Goal: Communication & Community: Share content

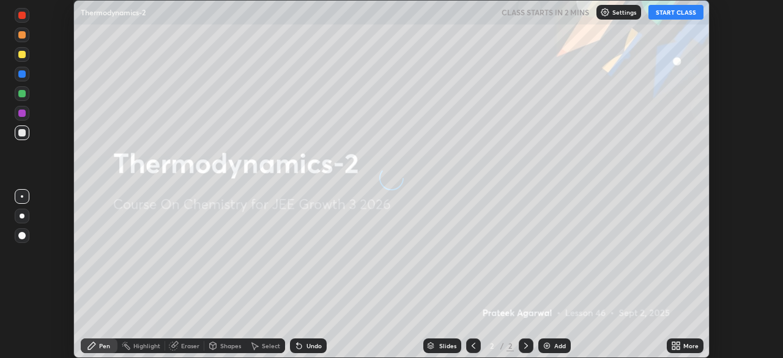
scroll to position [358, 782]
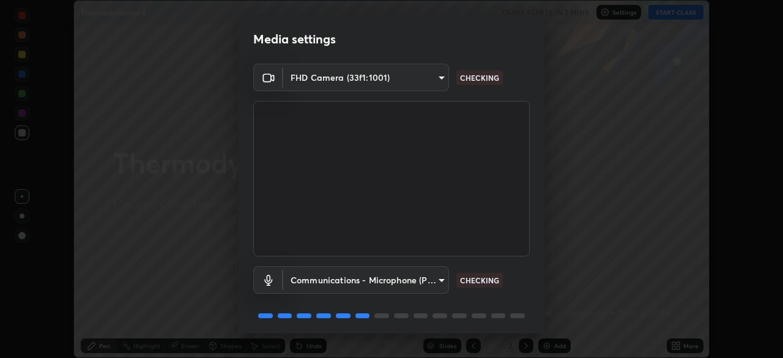
click at [575, 159] on div "Media settings FHD Camera (33f1:1001) fd1e0e9fb6796a04ad4a99ead98f311cbd7020853…" at bounding box center [391, 179] width 783 height 358
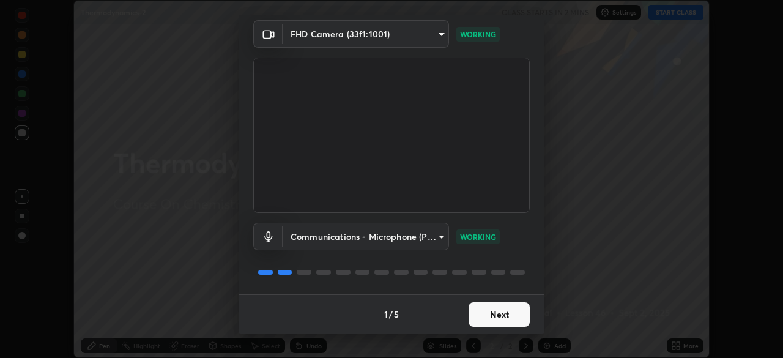
click at [485, 308] on button "Next" at bounding box center [498, 314] width 61 height 24
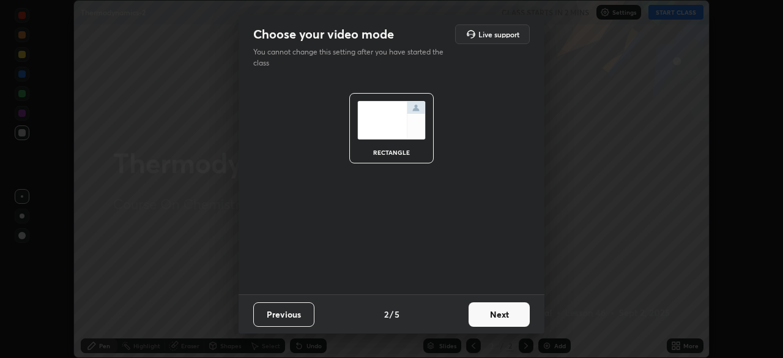
click at [488, 308] on button "Next" at bounding box center [498, 314] width 61 height 24
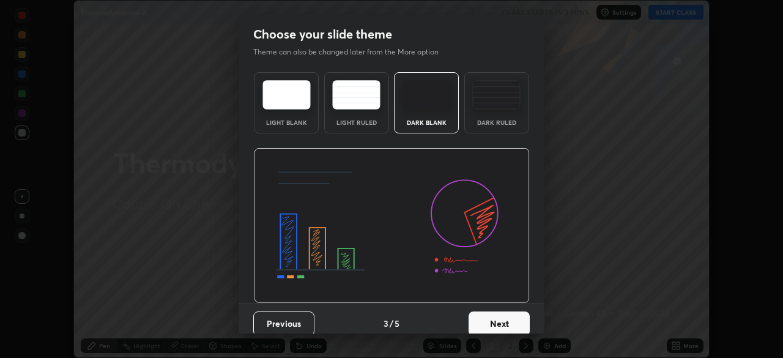
click at [502, 320] on button "Next" at bounding box center [498, 323] width 61 height 24
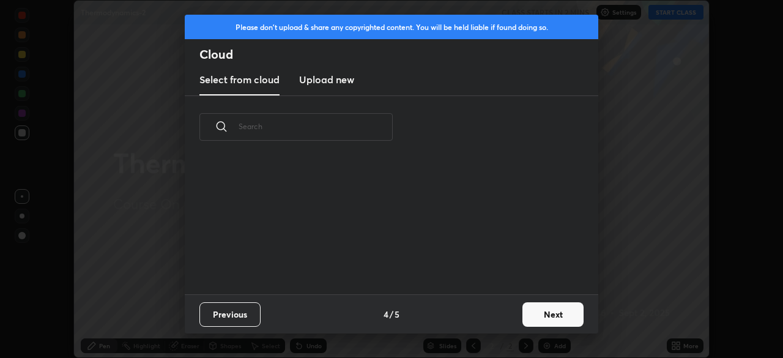
click at [559, 310] on button "Next" at bounding box center [552, 314] width 61 height 24
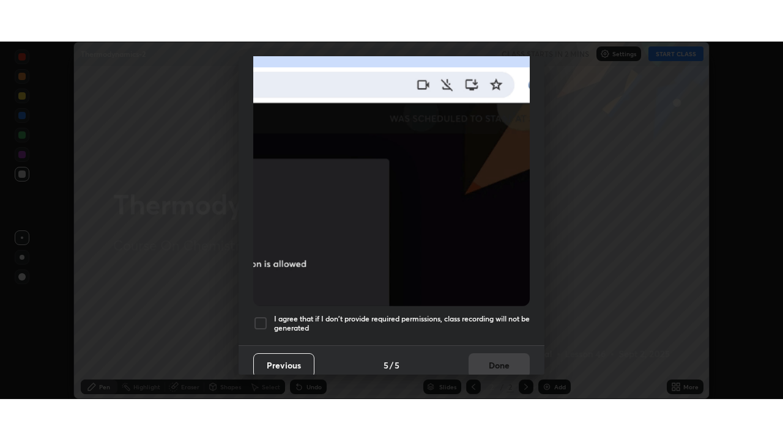
scroll to position [293, 0]
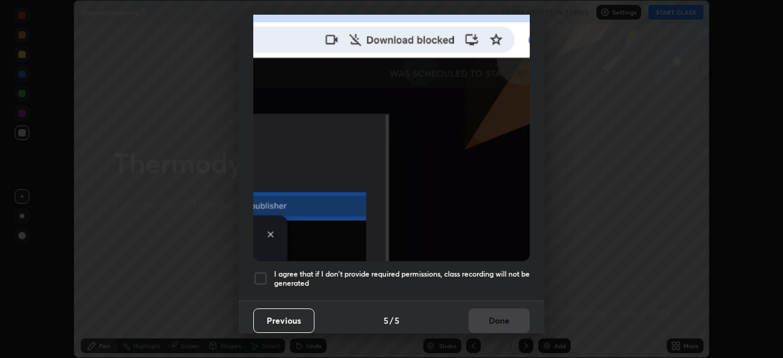
click at [439, 269] on h5 "I agree that if I don't provide required permissions, class recording will not …" at bounding box center [402, 278] width 256 height 19
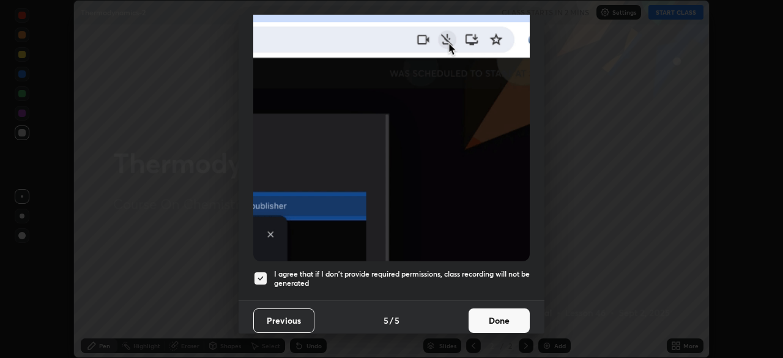
click at [498, 313] on button "Done" at bounding box center [498, 320] width 61 height 24
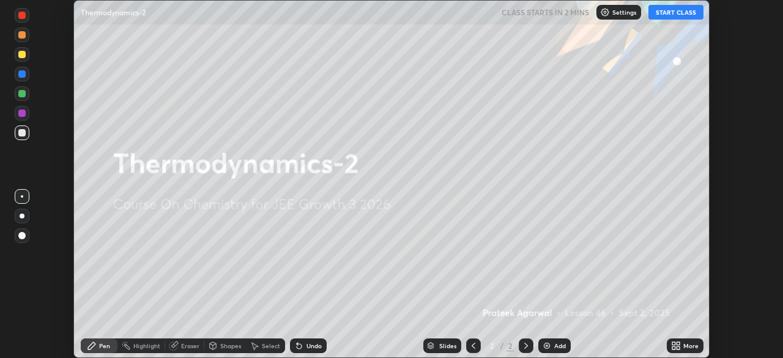
click at [660, 13] on button "START CLASS" at bounding box center [675, 12] width 55 height 15
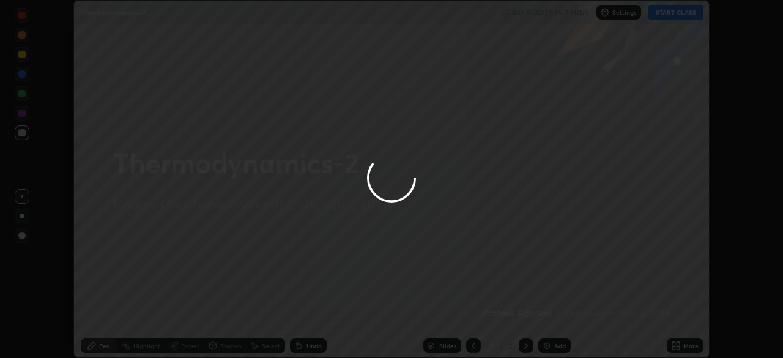
click at [679, 350] on div at bounding box center [391, 179] width 783 height 358
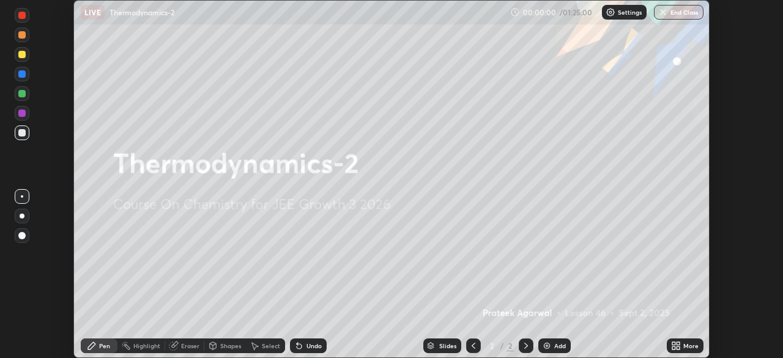
click at [679, 345] on icon at bounding box center [676, 346] width 10 height 10
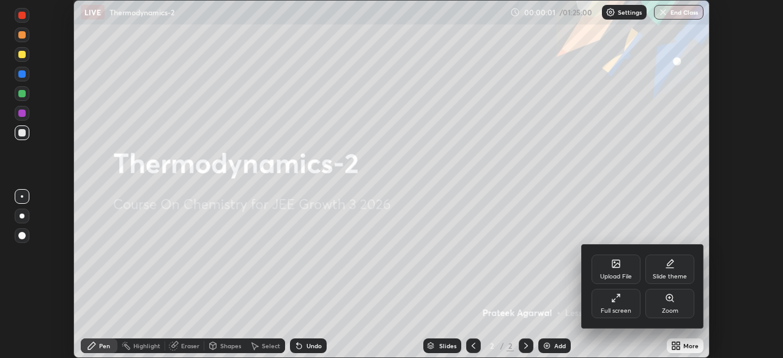
click at [622, 308] on div "Full screen" at bounding box center [615, 311] width 31 height 6
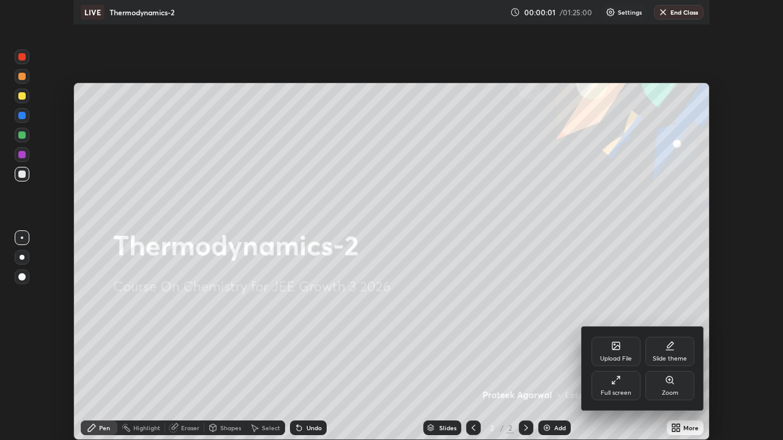
scroll to position [440, 783]
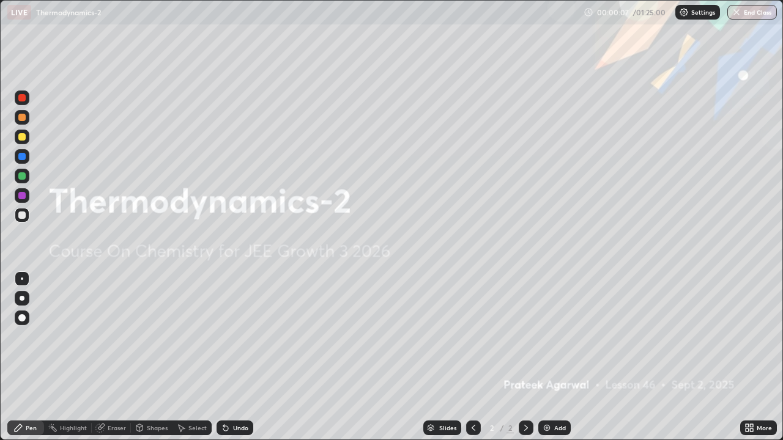
click at [756, 357] on div "More" at bounding box center [763, 428] width 15 height 6
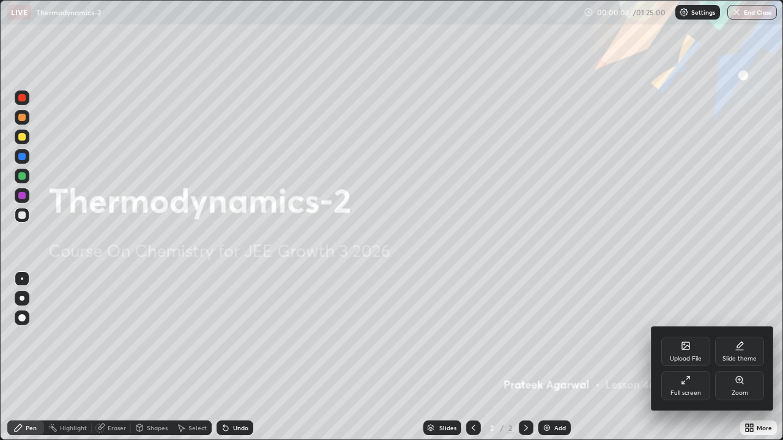
click at [678, 351] on div "Upload File" at bounding box center [685, 351] width 49 height 29
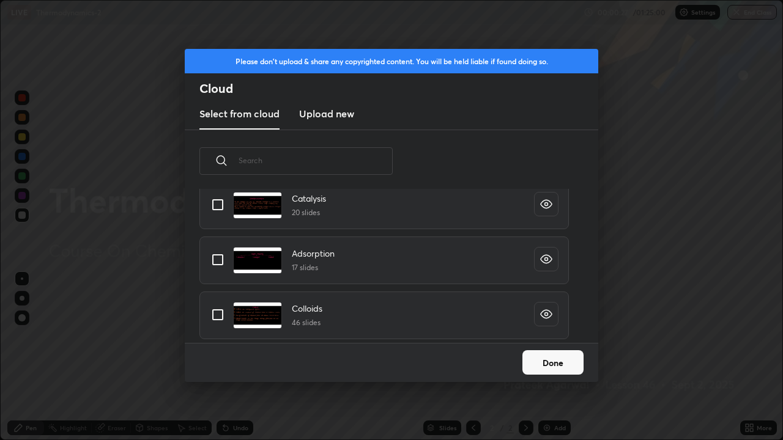
scroll to position [0, 0]
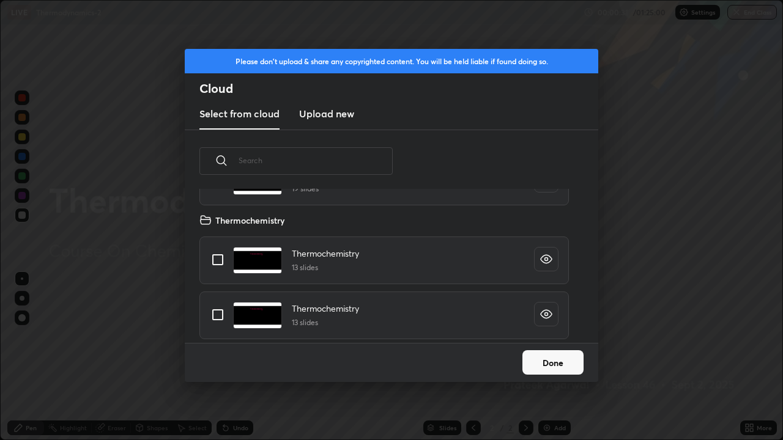
click at [407, 318] on div "Thermochemistry 13 slides" at bounding box center [383, 316] width 369 height 48
click at [224, 314] on input "grid" at bounding box center [218, 315] width 26 height 26
checkbox input "true"
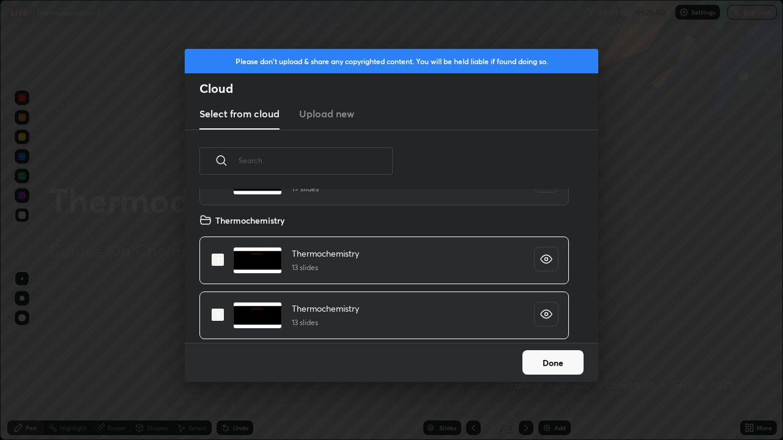
click at [559, 357] on button "Done" at bounding box center [552, 362] width 61 height 24
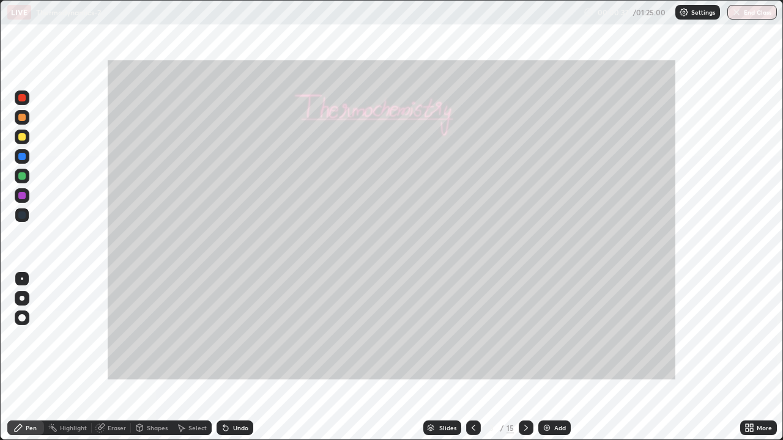
click at [529, 357] on div at bounding box center [525, 428] width 15 height 24
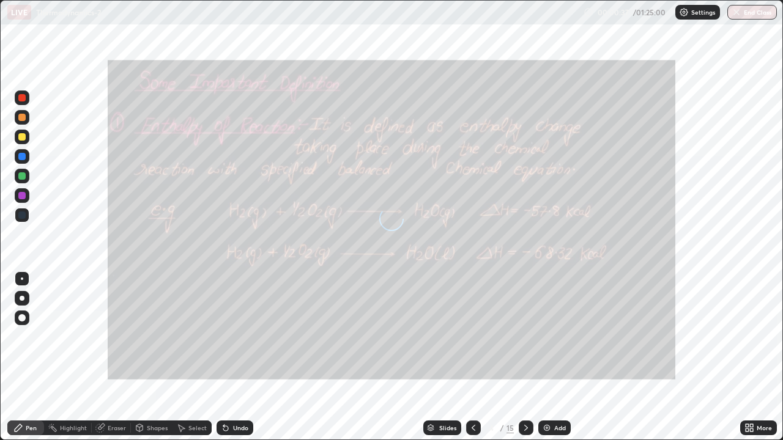
click at [526, 357] on icon at bounding box center [526, 428] width 10 height 10
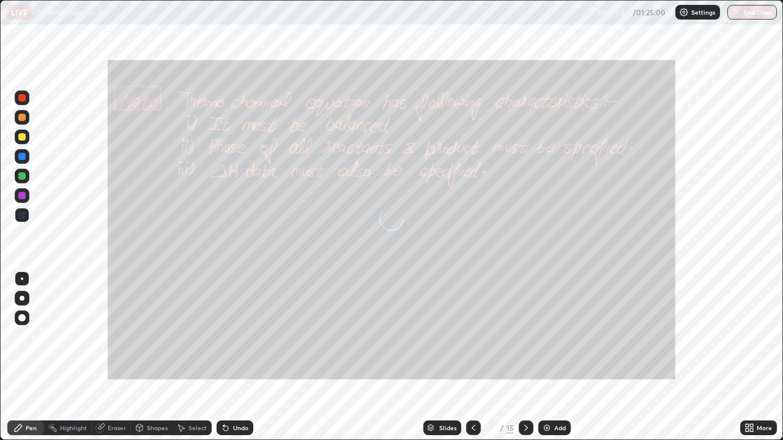
click at [524, 357] on icon at bounding box center [526, 428] width 10 height 10
click at [523, 357] on div at bounding box center [525, 428] width 15 height 15
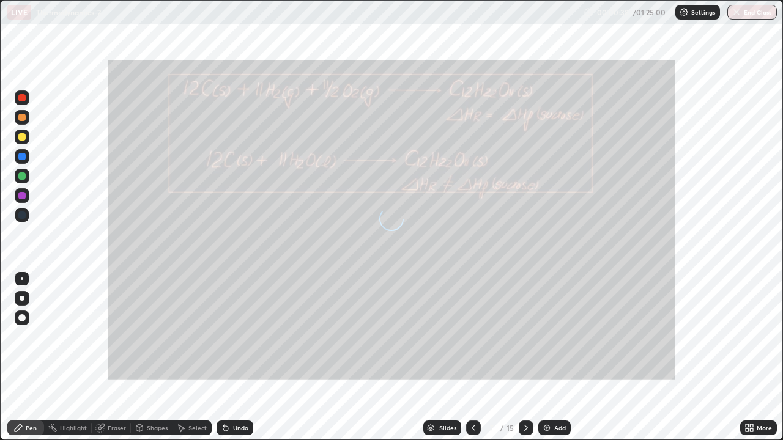
click at [525, 357] on icon at bounding box center [526, 428] width 10 height 10
click at [528, 357] on icon at bounding box center [526, 428] width 10 height 10
click at [524, 357] on div at bounding box center [525, 428] width 15 height 15
click at [526, 357] on icon at bounding box center [526, 428] width 4 height 6
click at [521, 357] on icon at bounding box center [526, 428] width 10 height 10
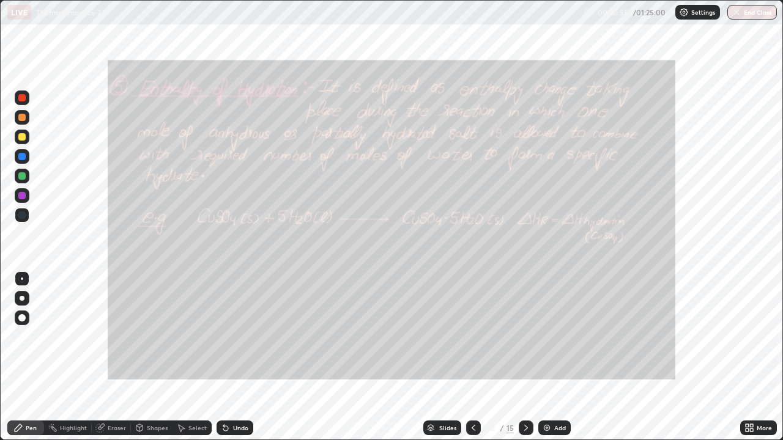
click at [556, 357] on div "Add" at bounding box center [560, 428] width 12 height 6
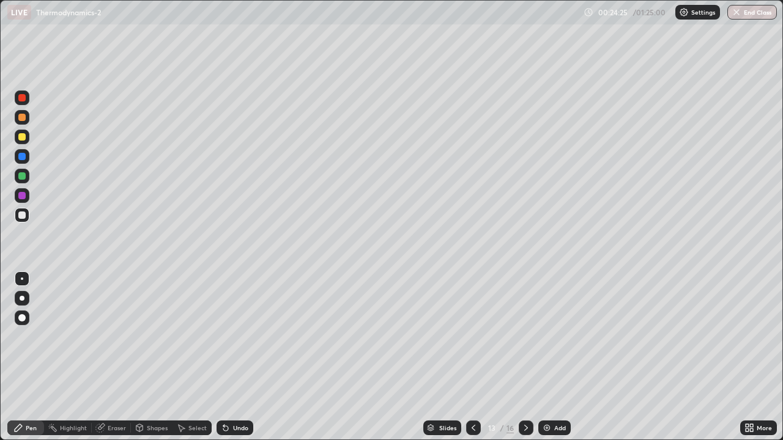
click at [529, 357] on icon at bounding box center [526, 428] width 10 height 10
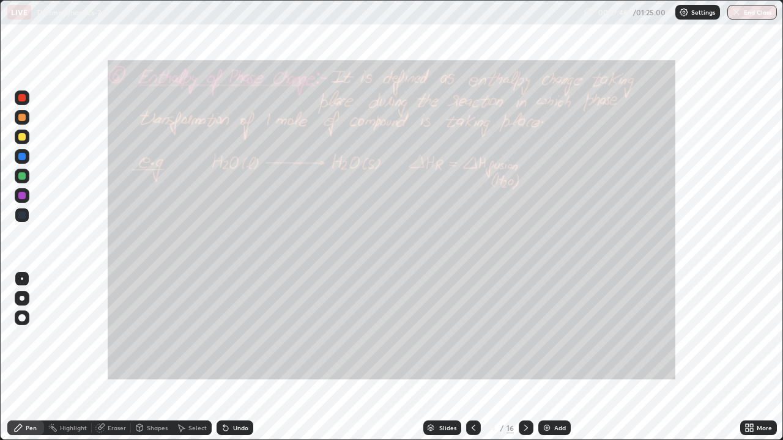
click at [525, 357] on icon at bounding box center [526, 428] width 10 height 10
click at [528, 357] on icon at bounding box center [526, 428] width 10 height 10
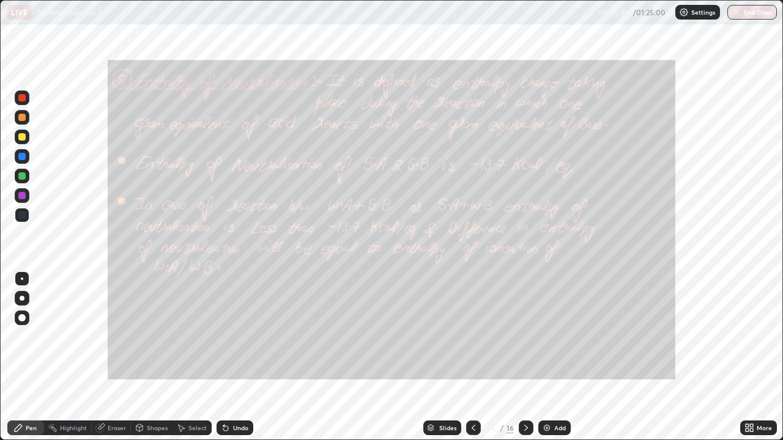
click at [72, 357] on div "Highlight" at bounding box center [68, 428] width 48 height 15
click at [24, 99] on div at bounding box center [21, 97] width 7 height 7
click at [540, 357] on div "Add" at bounding box center [554, 428] width 32 height 15
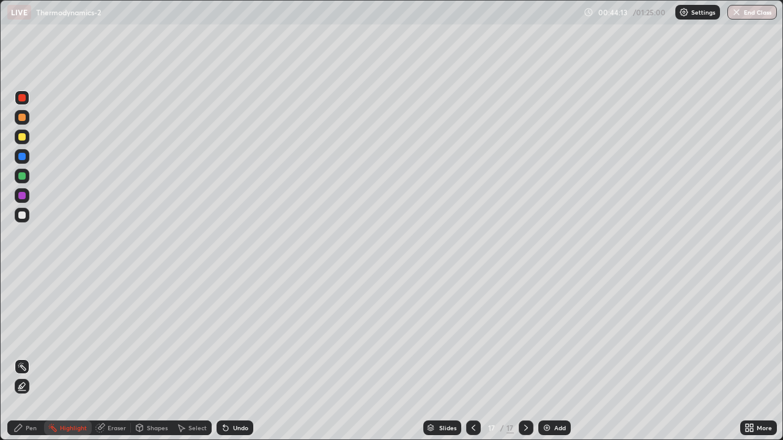
click at [23, 357] on div "Pen" at bounding box center [25, 428] width 37 height 15
click at [24, 218] on div at bounding box center [22, 215] width 15 height 15
click at [228, 357] on icon at bounding box center [226, 428] width 10 height 10
click at [229, 357] on icon at bounding box center [226, 428] width 10 height 10
click at [226, 357] on icon at bounding box center [225, 428] width 5 height 5
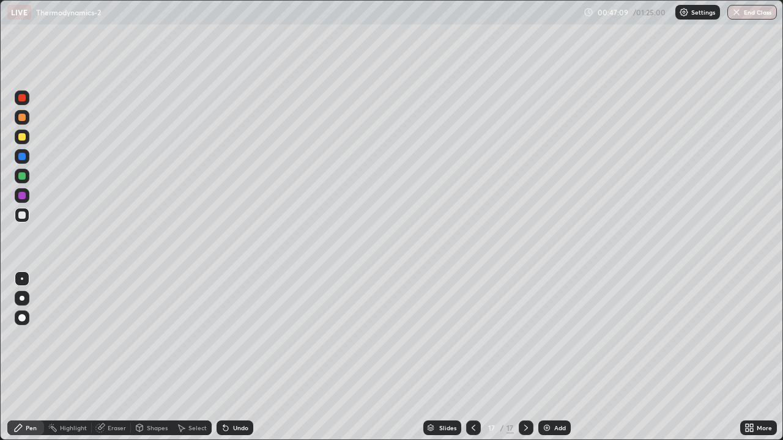
click at [226, 357] on icon at bounding box center [226, 428] width 10 height 10
click at [548, 357] on img at bounding box center [547, 428] width 10 height 10
click at [233, 357] on div "Undo" at bounding box center [240, 428] width 15 height 6
click at [160, 357] on div "Shapes" at bounding box center [157, 428] width 21 height 6
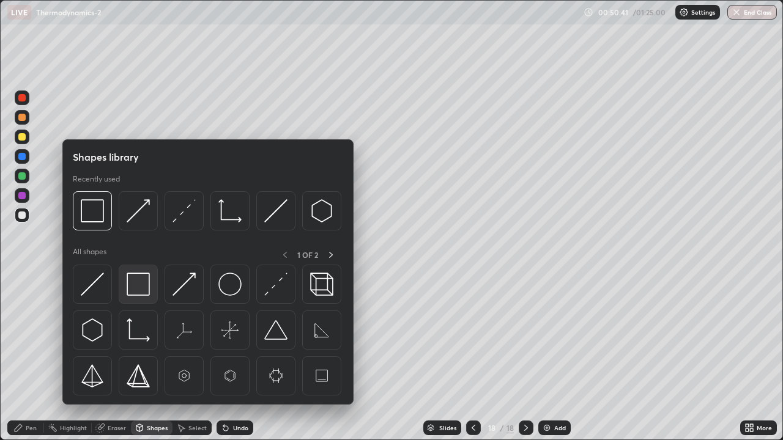
click at [145, 281] on img at bounding box center [138, 284] width 23 height 23
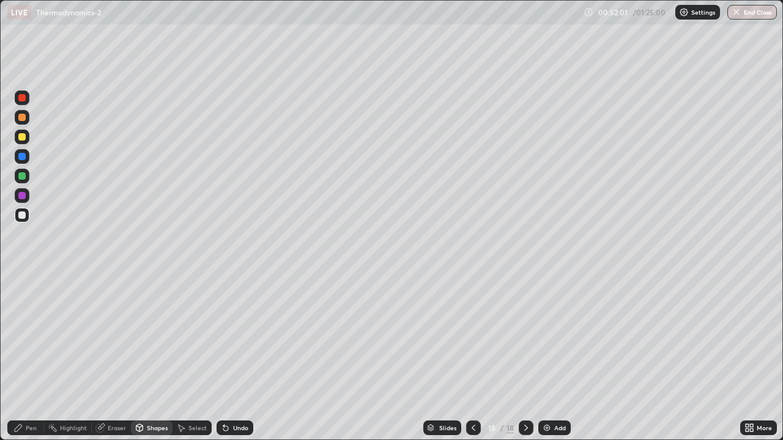
click at [244, 357] on div "Undo" at bounding box center [240, 428] width 15 height 6
click at [37, 357] on div "Pen" at bounding box center [25, 428] width 37 height 15
click at [26, 97] on div at bounding box center [22, 97] width 15 height 15
click at [556, 357] on div "Add" at bounding box center [560, 428] width 12 height 6
click at [26, 216] on div at bounding box center [22, 215] width 15 height 15
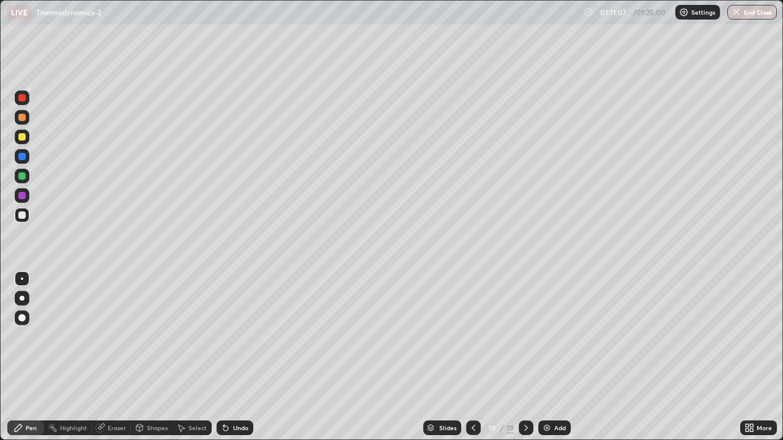
click at [547, 357] on img at bounding box center [547, 428] width 10 height 10
click at [242, 357] on div "Undo" at bounding box center [240, 428] width 15 height 6
click at [238, 357] on div "Undo" at bounding box center [234, 428] width 37 height 15
click at [243, 357] on div "Undo" at bounding box center [240, 428] width 15 height 6
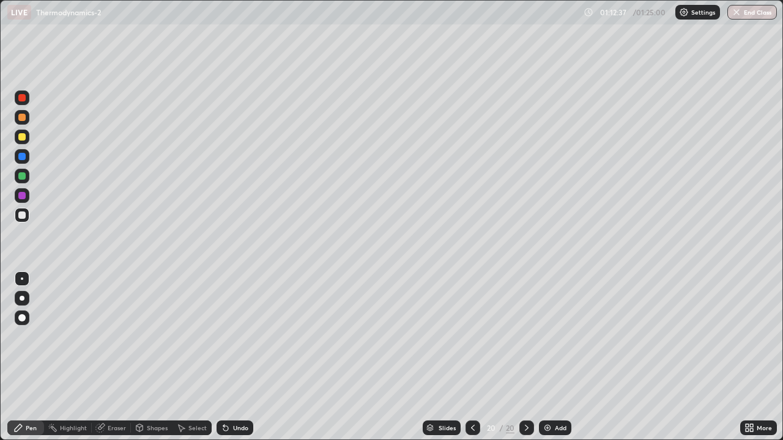
click at [22, 116] on div at bounding box center [21, 117] width 7 height 7
click at [740, 14] on img "button" at bounding box center [737, 12] width 10 height 10
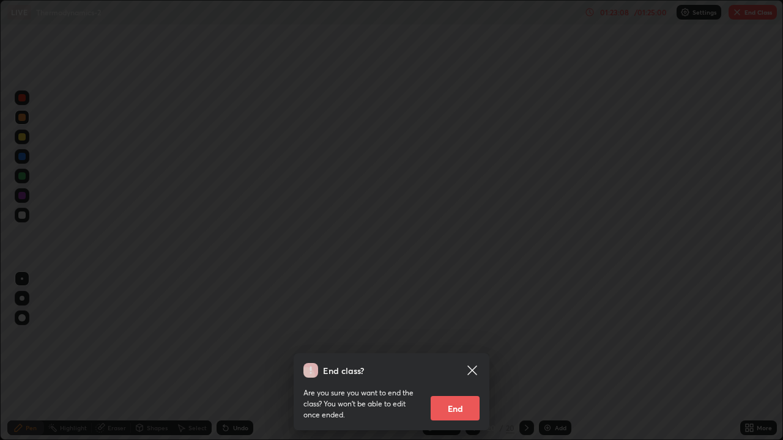
click at [451, 357] on button "End" at bounding box center [454, 408] width 49 height 24
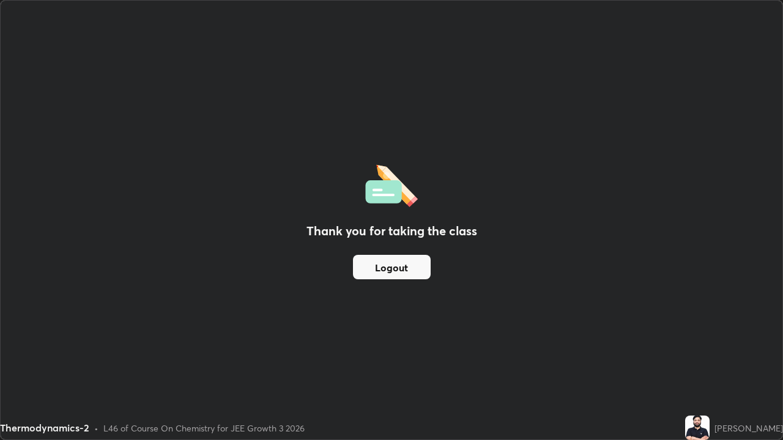
click at [393, 261] on button "Logout" at bounding box center [392, 267] width 78 height 24
